Goal: Complete application form: Complete application form

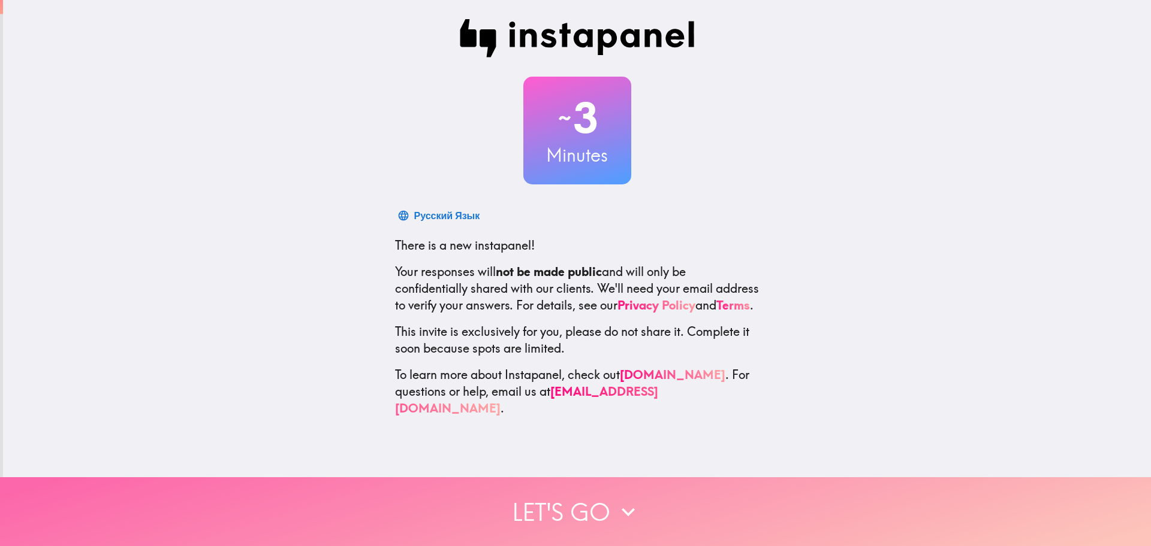
click at [598, 500] on button "Let's go" at bounding box center [575, 512] width 1151 height 69
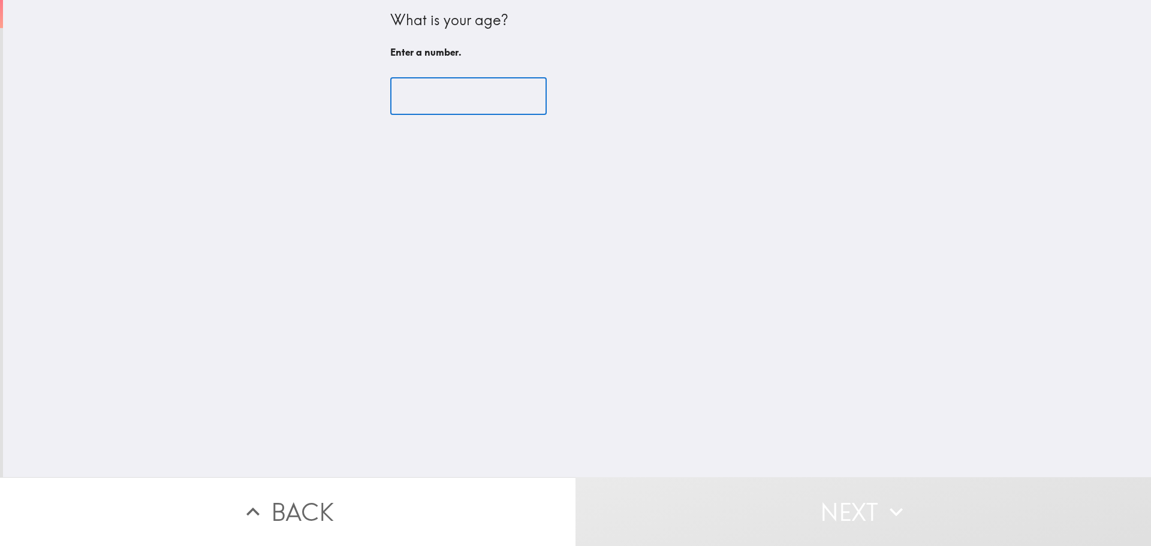
click at [459, 100] on input "number" at bounding box center [468, 96] width 156 height 37
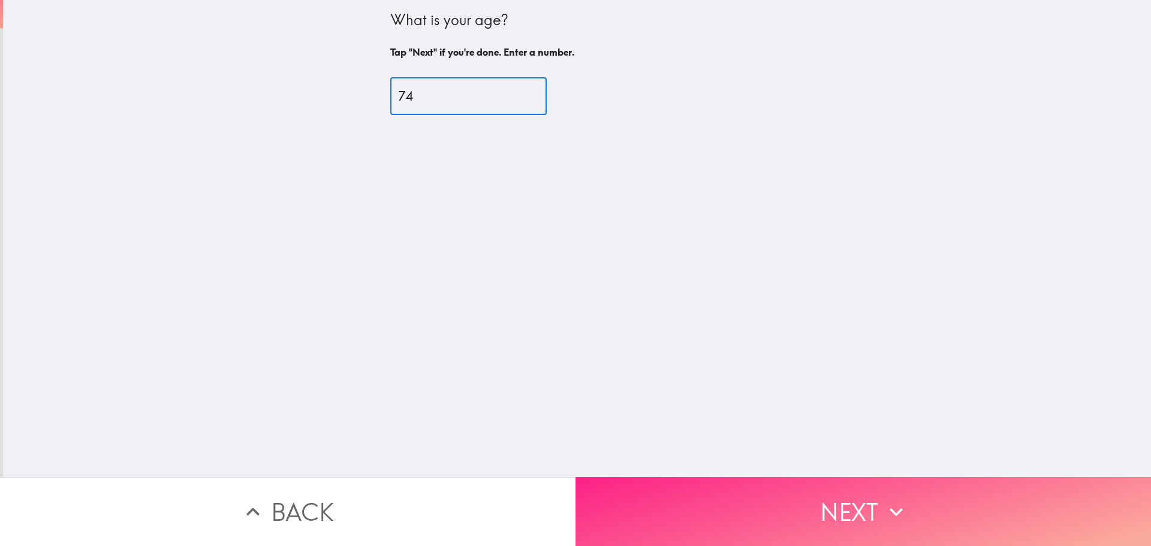
type input "74"
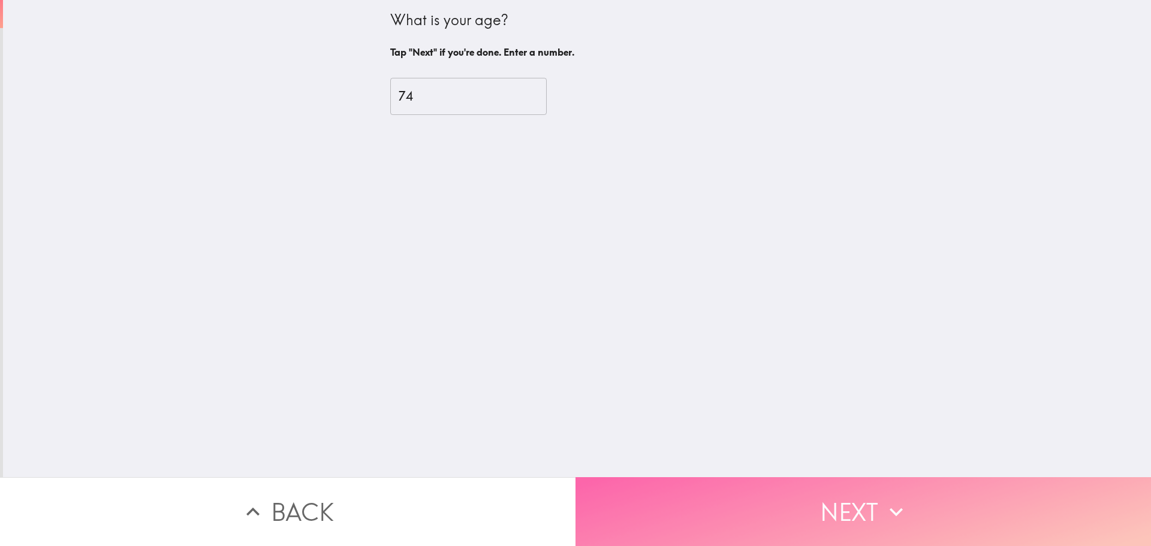
click at [810, 520] on button "Next" at bounding box center [862, 512] width 575 height 69
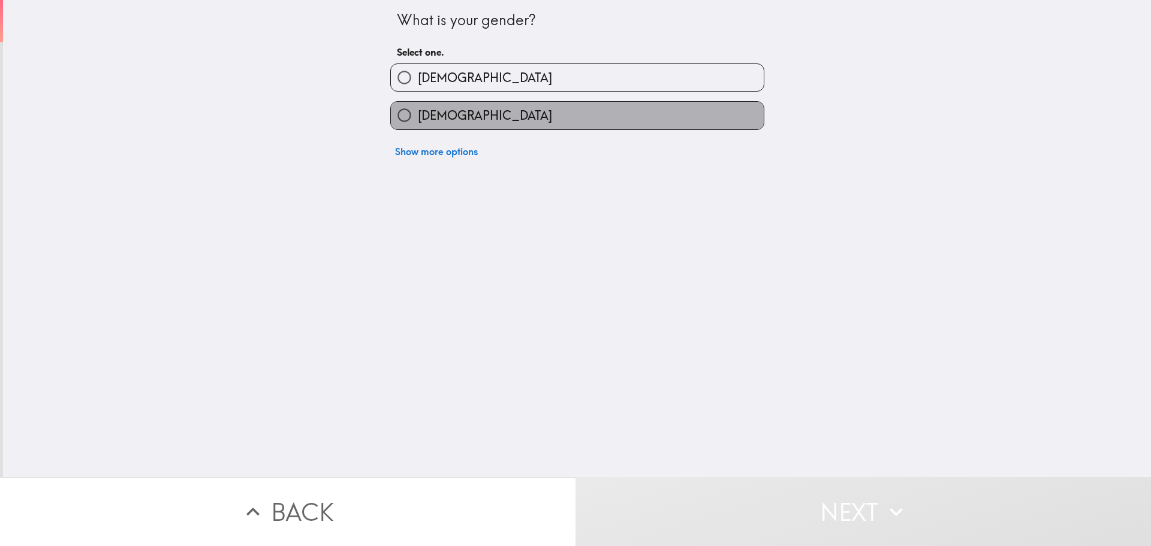
click at [530, 129] on label "[DEMOGRAPHIC_DATA]" at bounding box center [577, 115] width 373 height 27
click at [418, 129] on input "[DEMOGRAPHIC_DATA]" at bounding box center [404, 115] width 27 height 27
radio input "true"
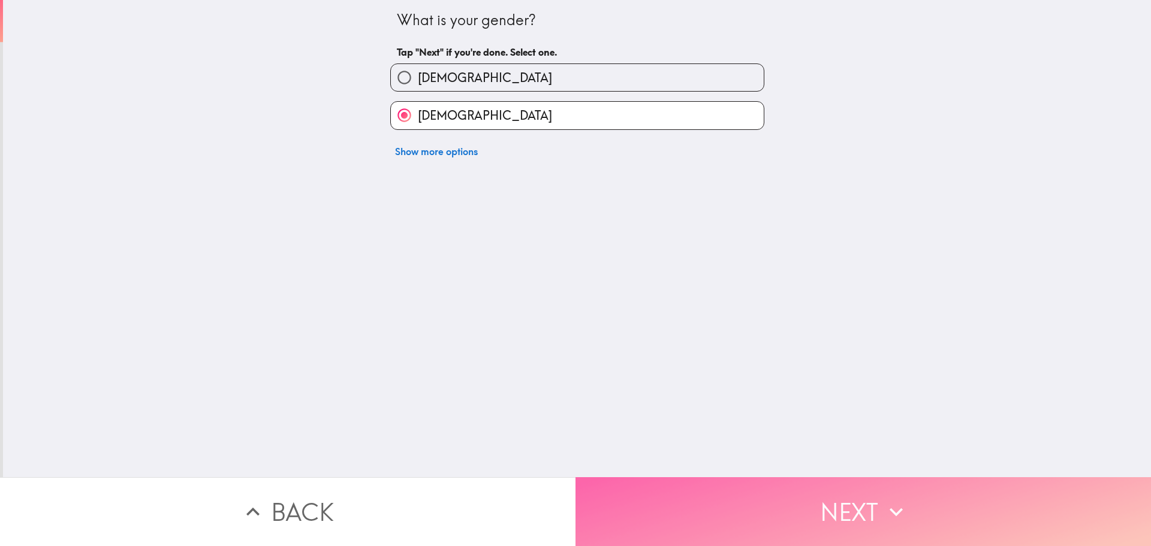
click at [792, 497] on button "Next" at bounding box center [862, 512] width 575 height 69
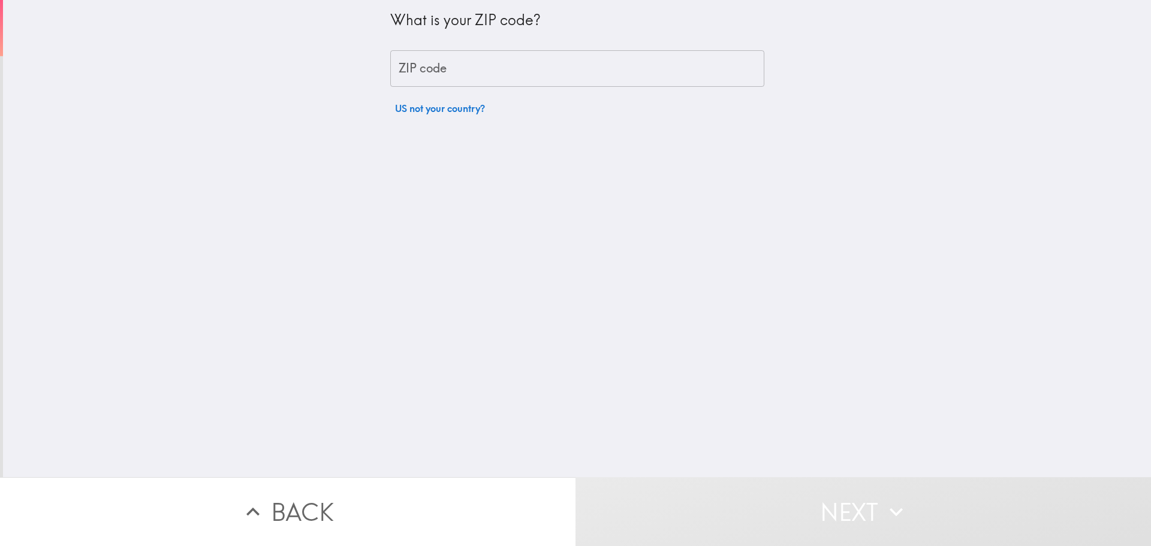
click at [467, 74] on input "ZIP code" at bounding box center [577, 68] width 374 height 37
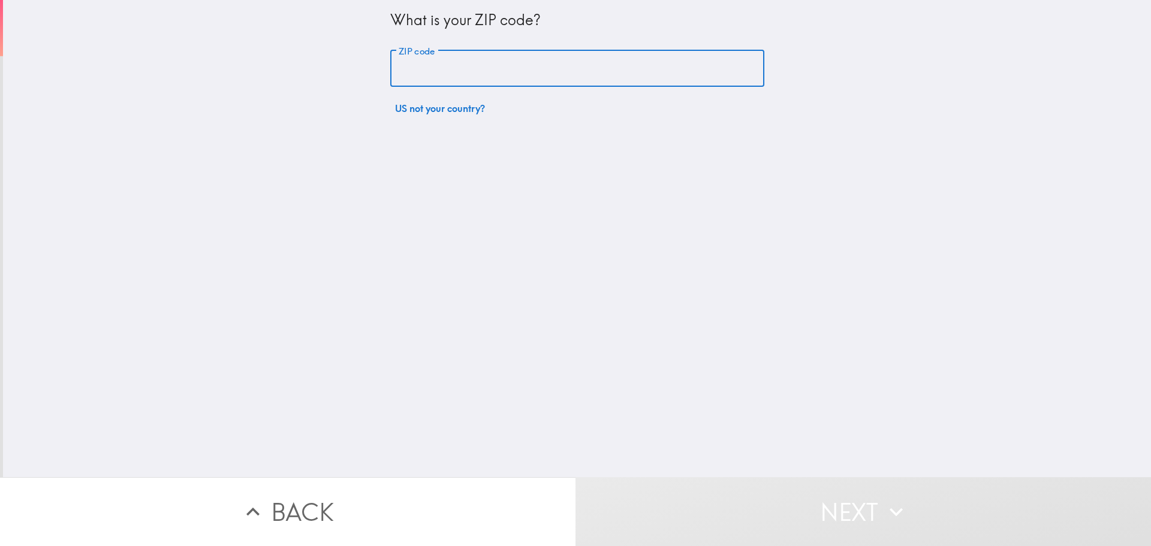
type input "75973"
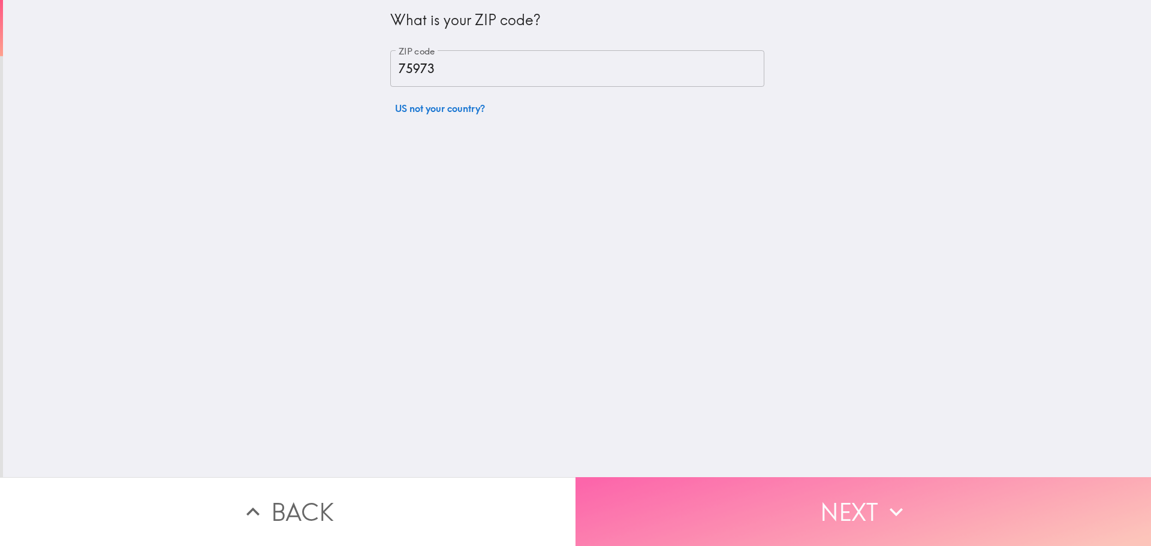
click at [800, 505] on button "Next" at bounding box center [862, 512] width 575 height 69
